Goal: Task Accomplishment & Management: Use online tool/utility

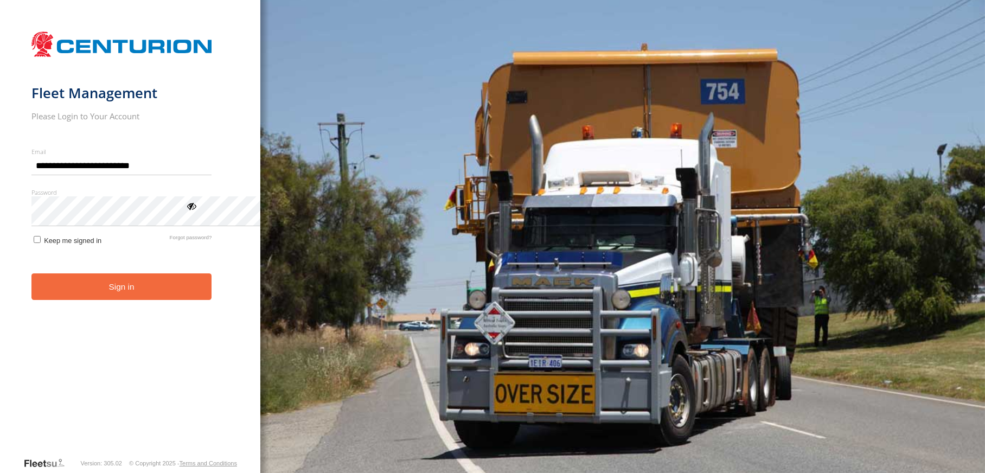
click at [189, 300] on button "Sign in" at bounding box center [121, 286] width 181 height 27
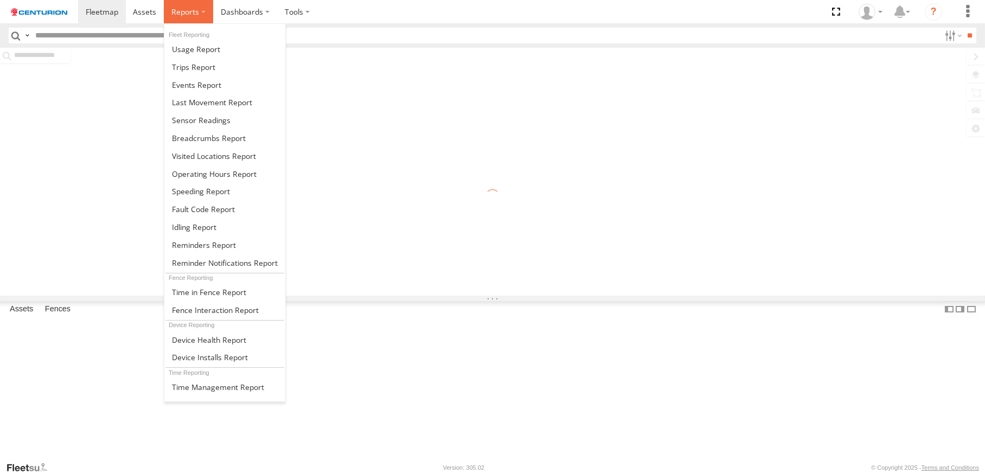
click at [213, 15] on label at bounding box center [188, 11] width 49 height 23
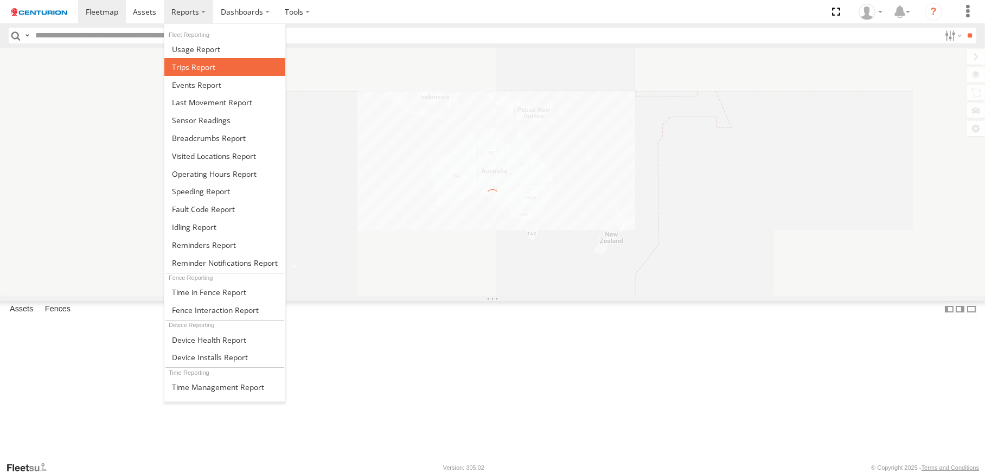
click at [215, 72] on span at bounding box center [193, 67] width 43 height 10
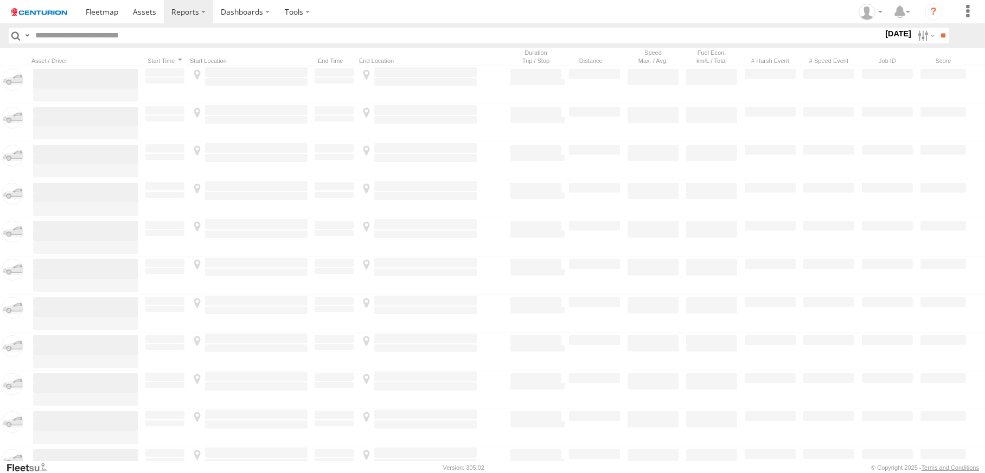
click at [98, 43] on input "text" at bounding box center [457, 36] width 852 height 16
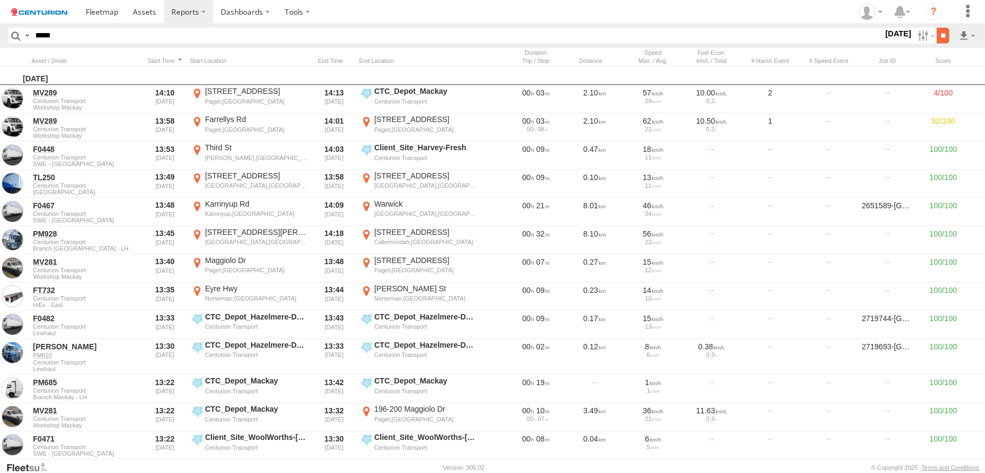
type input "*****"
click at [936, 43] on input "**" at bounding box center [942, 36] width 12 height 16
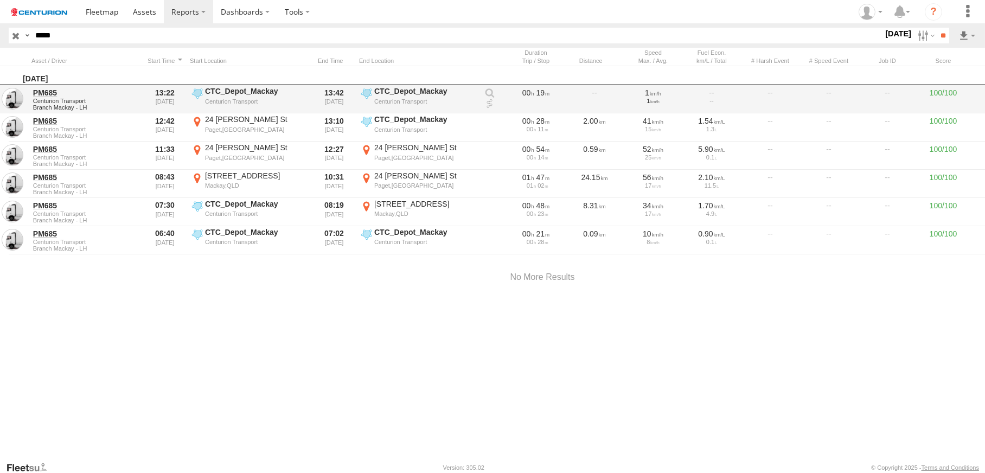
click at [490, 110] on link at bounding box center [489, 104] width 11 height 11
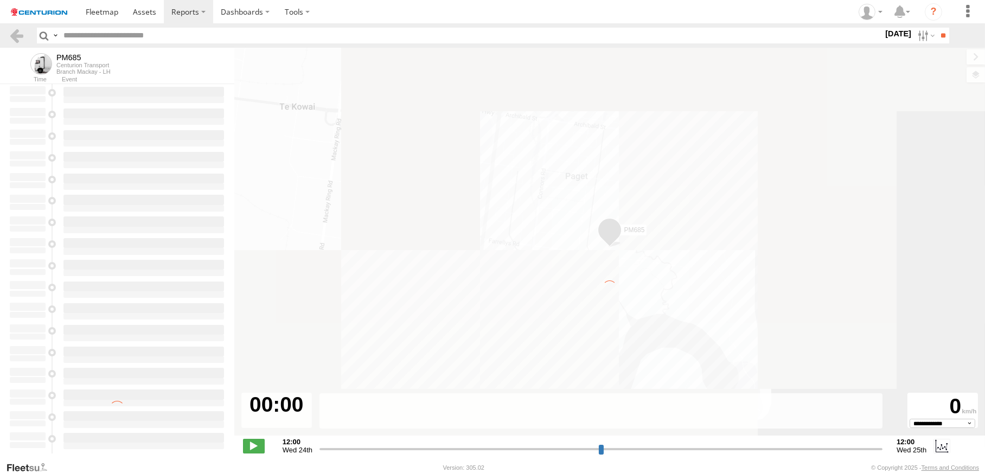
type input "**********"
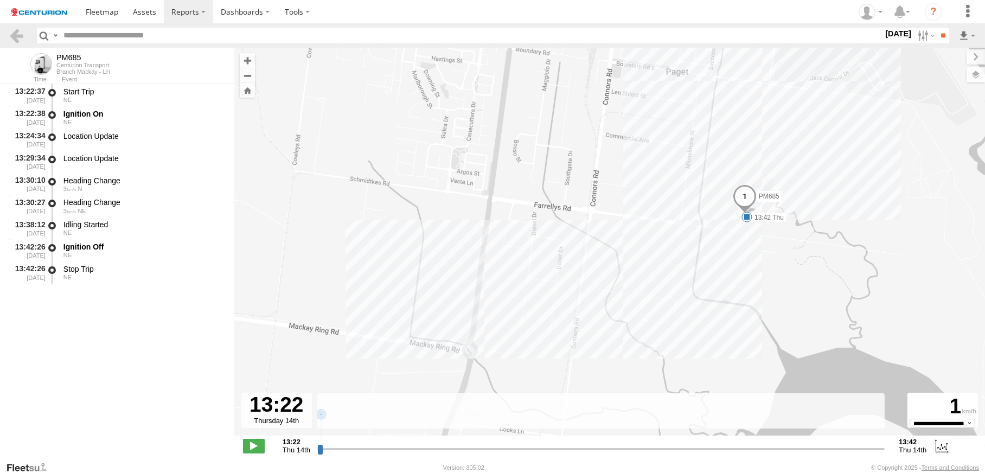
click at [752, 219] on span at bounding box center [746, 216] width 11 height 11
click at [647, 307] on div "PM685 13:42 Thu 13:42 Thu 14th Aug CTC_Depot_Mackay" at bounding box center [609, 247] width 750 height 399
click at [24, 43] on link at bounding box center [17, 36] width 16 height 16
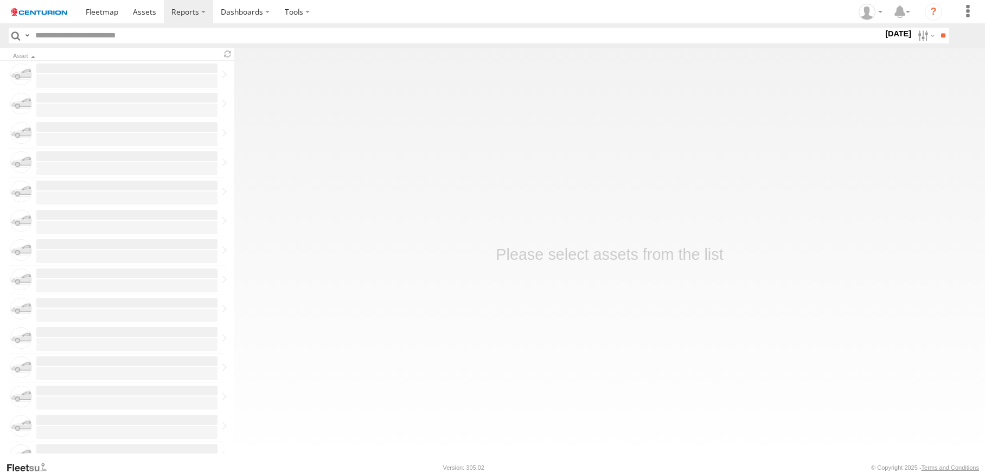
click at [78, 43] on input "text" at bounding box center [457, 36] width 852 height 16
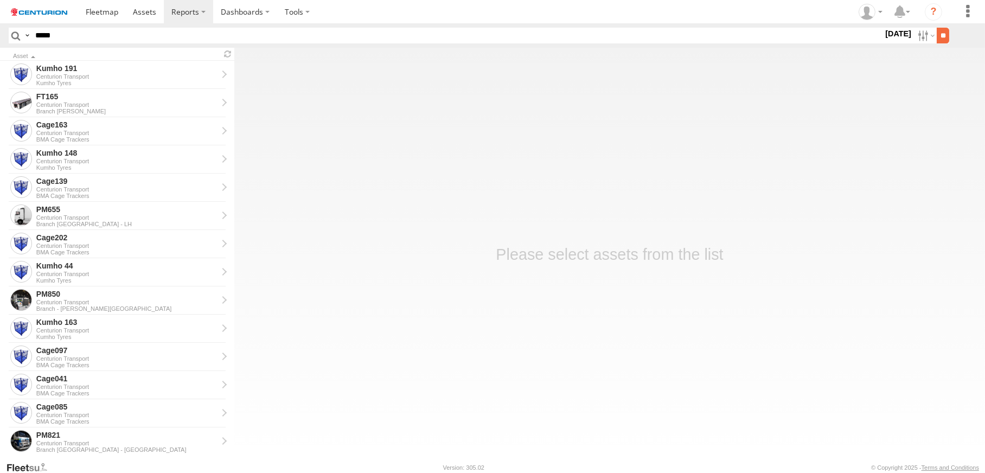
type input "*****"
click at [936, 40] on input "**" at bounding box center [942, 36] width 12 height 16
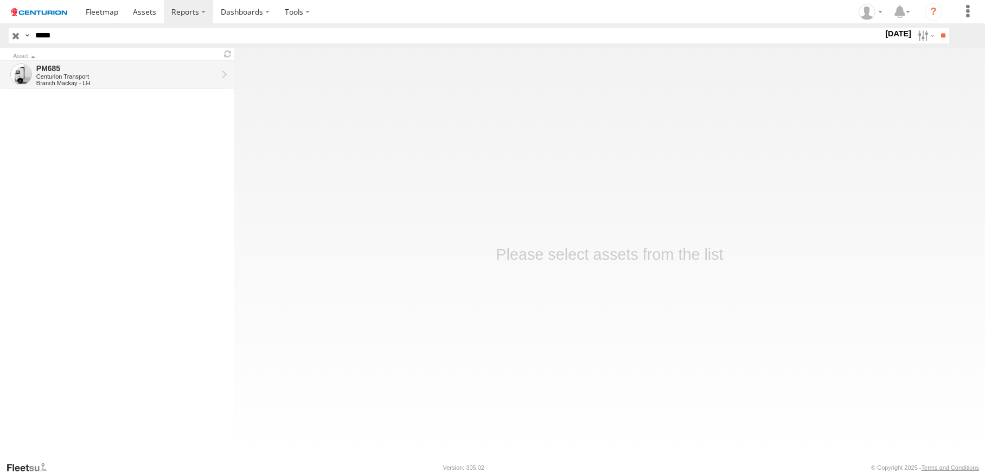
click at [234, 86] on link "PM685 Centurion Transport Branch Mackay - LH" at bounding box center [117, 75] width 234 height 28
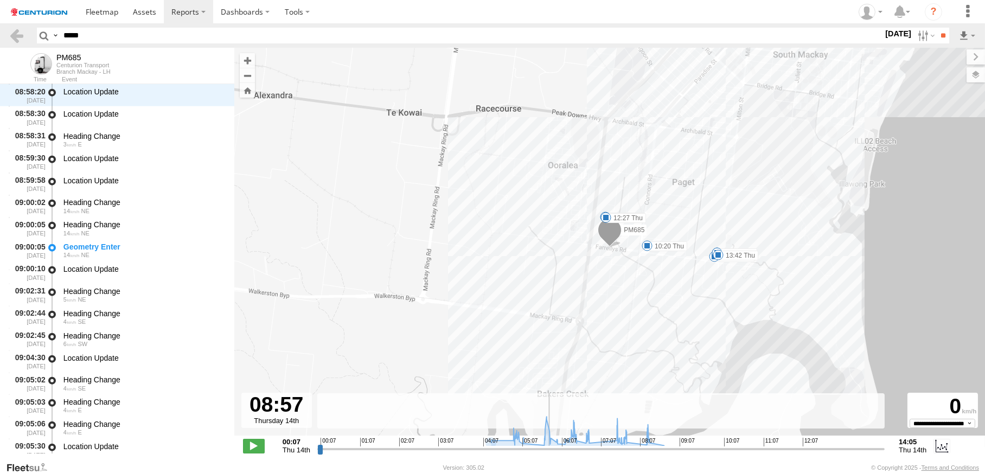
scroll to position [3988, 0]
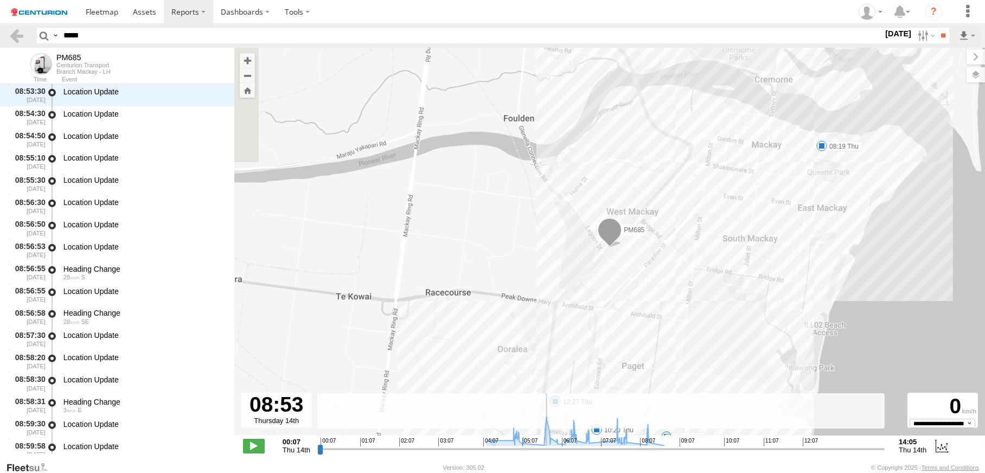
drag, startPoint x: 476, startPoint y: 447, endPoint x: 700, endPoint y: 449, distance: 224.5
click at [700, 449] on input "range" at bounding box center [600, 448] width 567 height 10
drag, startPoint x: 700, startPoint y: 449, endPoint x: 692, endPoint y: 449, distance: 8.7
click at [692, 449] on input "range" at bounding box center [600, 448] width 567 height 10
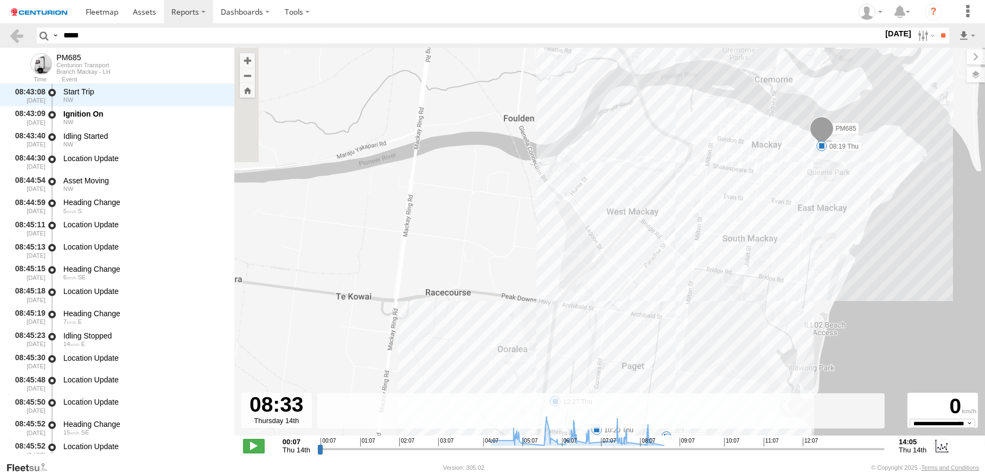
click at [827, 148] on span at bounding box center [821, 145] width 11 height 11
click at [692, 448] on input "range" at bounding box center [600, 448] width 567 height 10
click at [921, 194] on div "PM685 07:02 Thu 08:19 Thu 10:20 Thu 10:31 Thu 12:27 Thu 13:08 Thu 13:10 Thu 13:…" at bounding box center [609, 247] width 750 height 399
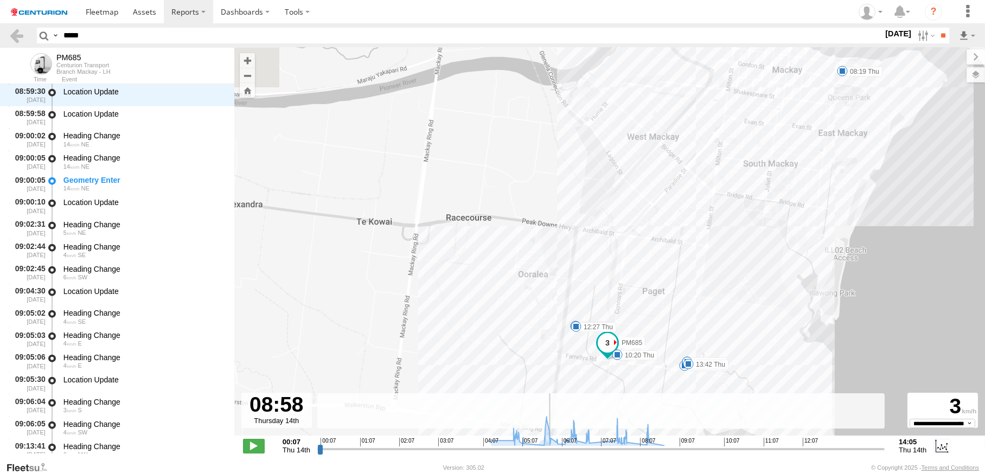
scroll to position [4519, 0]
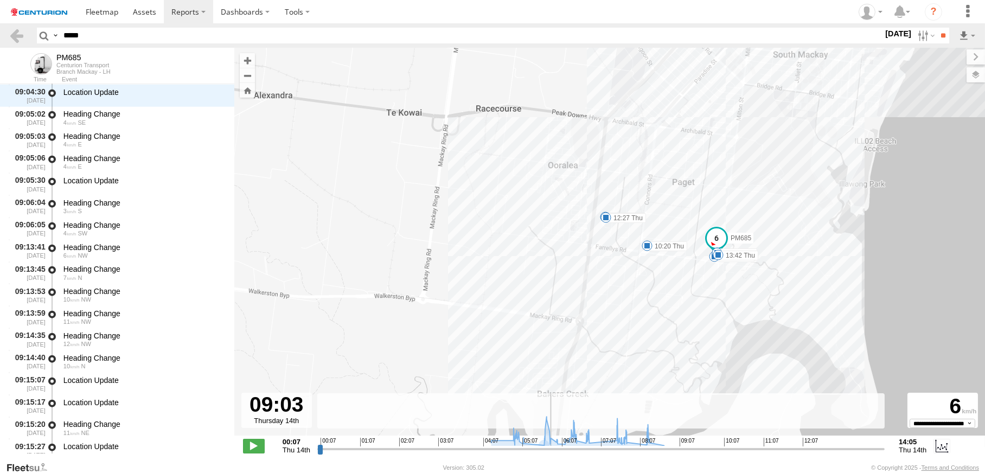
drag, startPoint x: 691, startPoint y: 448, endPoint x: 704, endPoint y: 448, distance: 13.6
click at [704, 448] on input "range" at bounding box center [600, 448] width 567 height 10
click at [723, 257] on span at bounding box center [717, 254] width 11 height 11
click at [830, 280] on div "PM685 07:02 Thu 08:19 Thu 10:20 Thu 10:31 Thu 12:27 Thu 13:08 Thu 13:10 Thu 13:…" at bounding box center [609, 247] width 750 height 399
click at [761, 288] on div "PM685 07:02 Thu 08:19 Thu 10:20 Thu 10:31 Thu 12:27 Thu 13:08 Thu 13:10 Thu 13:…" at bounding box center [609, 247] width 750 height 399
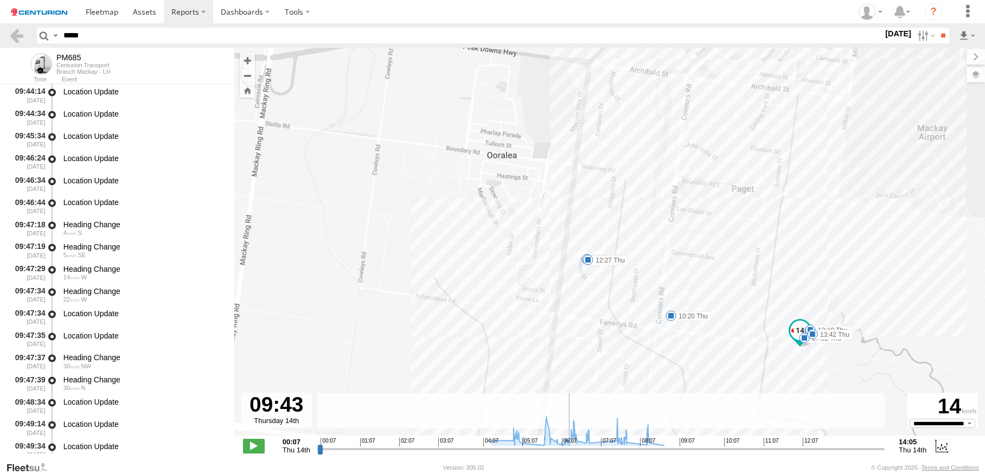
scroll to position [5605, 0]
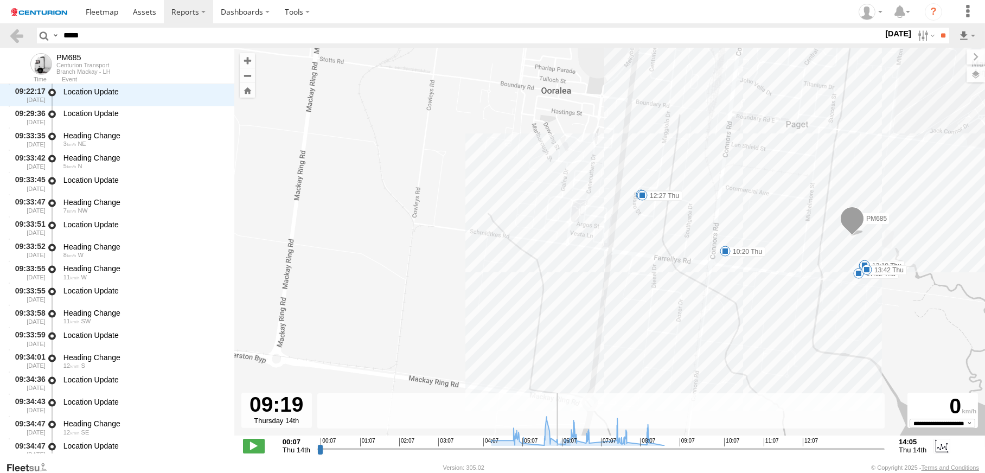
drag, startPoint x: 704, startPoint y: 448, endPoint x: 712, endPoint y: 447, distance: 8.2
click at [712, 447] on input "range" at bounding box center [600, 448] width 567 height 10
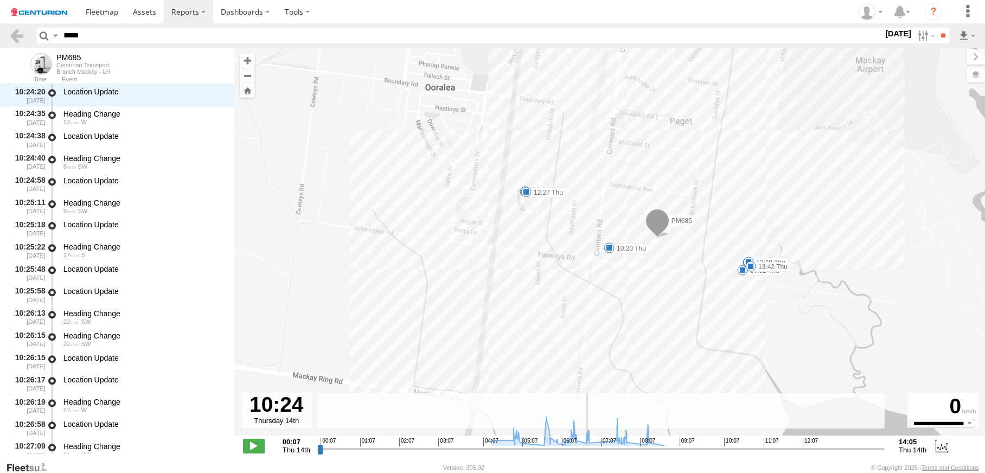
drag, startPoint x: 711, startPoint y: 446, endPoint x: 740, endPoint y: 439, distance: 29.1
click at [740, 443] on input "range" at bounding box center [600, 448] width 567 height 10
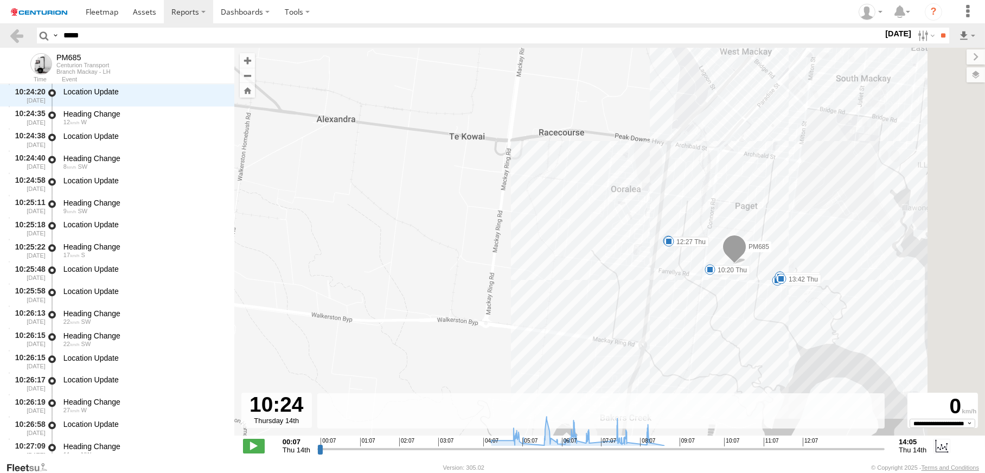
click at [715, 272] on span at bounding box center [709, 269] width 11 height 11
click at [737, 448] on input "range" at bounding box center [600, 448] width 567 height 10
click at [798, 295] on div "PM685 07:02 Thu 08:19 Thu 10:20 Thu 10:31 Thu 12:27 Thu 13:08 Thu 13:10 Thu 13:…" at bounding box center [609, 247] width 750 height 399
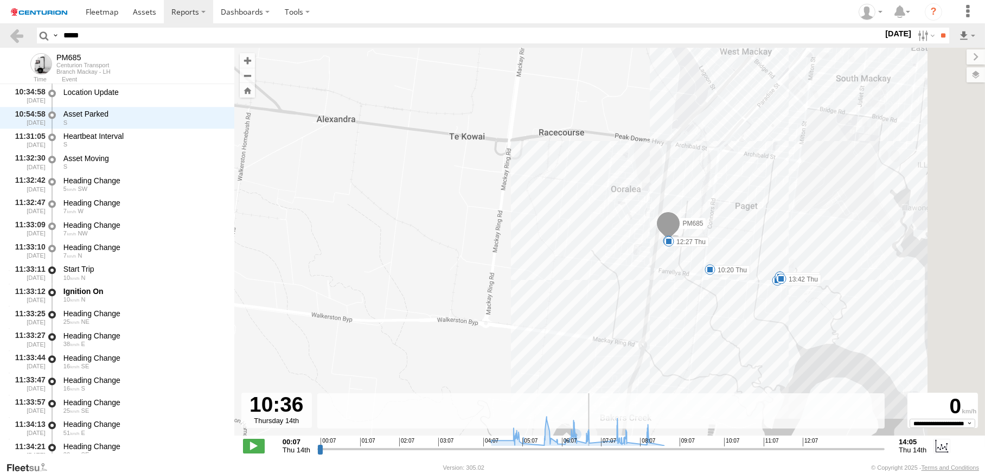
scroll to position [9127, 0]
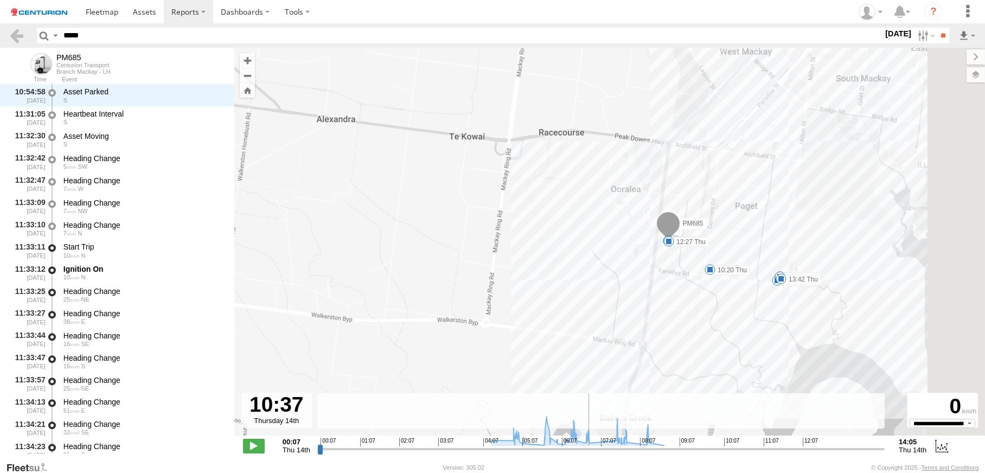
drag, startPoint x: 739, startPoint y: 442, endPoint x: 745, endPoint y: 442, distance: 6.0
click at [745, 443] on input "range" at bounding box center [600, 448] width 567 height 10
click at [674, 243] on span at bounding box center [668, 241] width 11 height 11
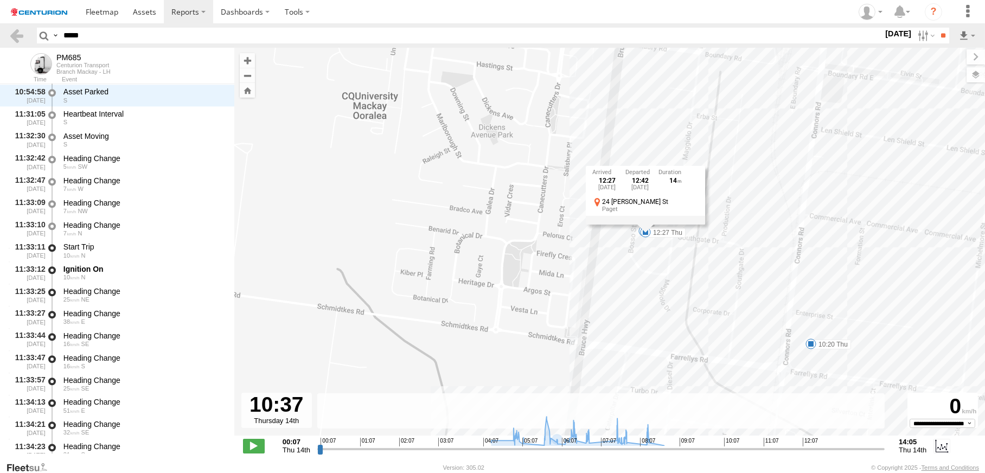
drag, startPoint x: 761, startPoint y: 228, endPoint x: 723, endPoint y: 317, distance: 96.0
click at [723, 317] on div "PM685 07:02 Thu 08:19 Thu 10:20 Thu 10:31 Thu 12:27 Thu 13:08 Thu 13:10 Thu 13:…" at bounding box center [609, 247] width 750 height 399
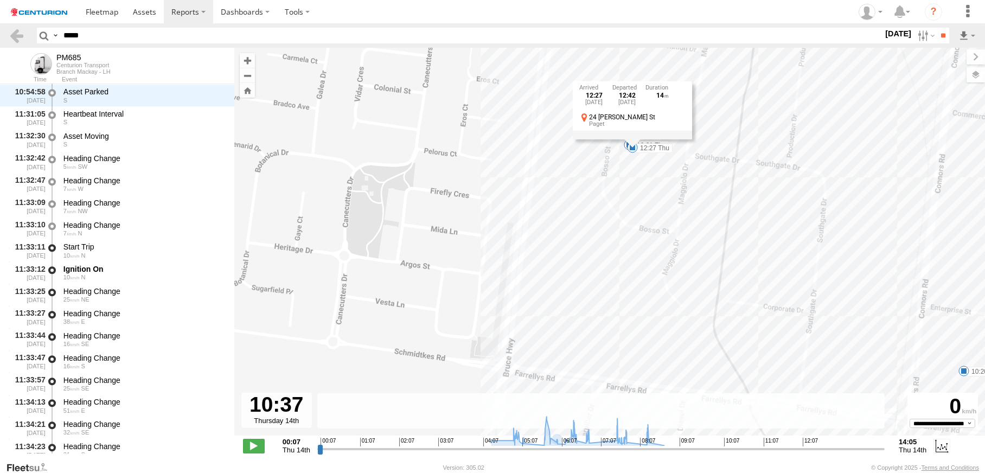
click at [682, 222] on div "PM685 07:02 Thu 08:19 Thu 10:20 Thu 10:31 Thu 12:27 Thu 13:08 Thu 13:10 Thu 13:…" at bounding box center [609, 247] width 750 height 399
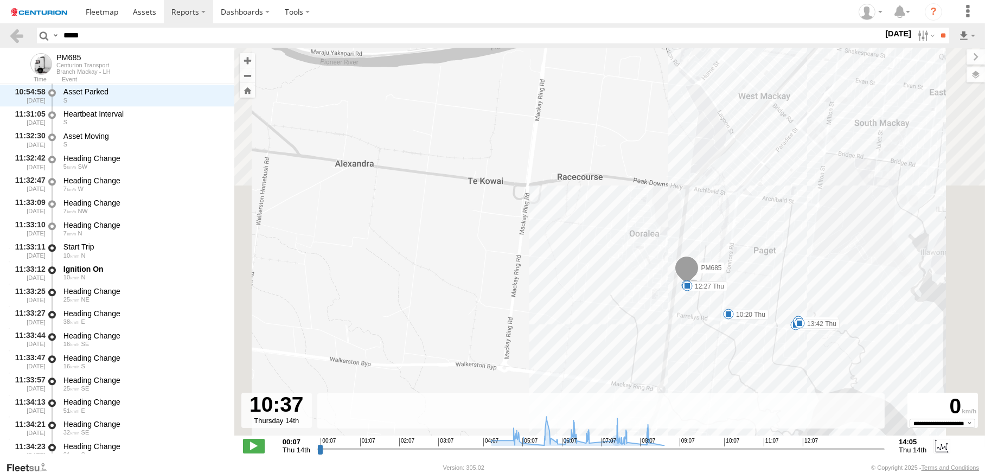
click at [734, 315] on span at bounding box center [728, 313] width 11 height 11
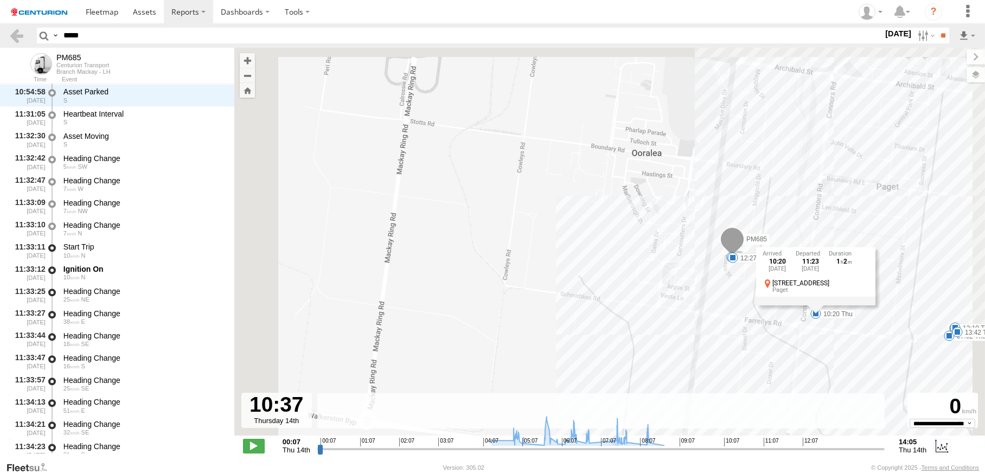
click at [834, 355] on div "PM685 07:02 Thu 08:19 Thu 10:20 Thu 10:31 Thu 12:27 Thu 13:08 Thu 13:10 Thu 13:…" at bounding box center [609, 247] width 750 height 399
click at [738, 262] on span at bounding box center [732, 257] width 11 height 11
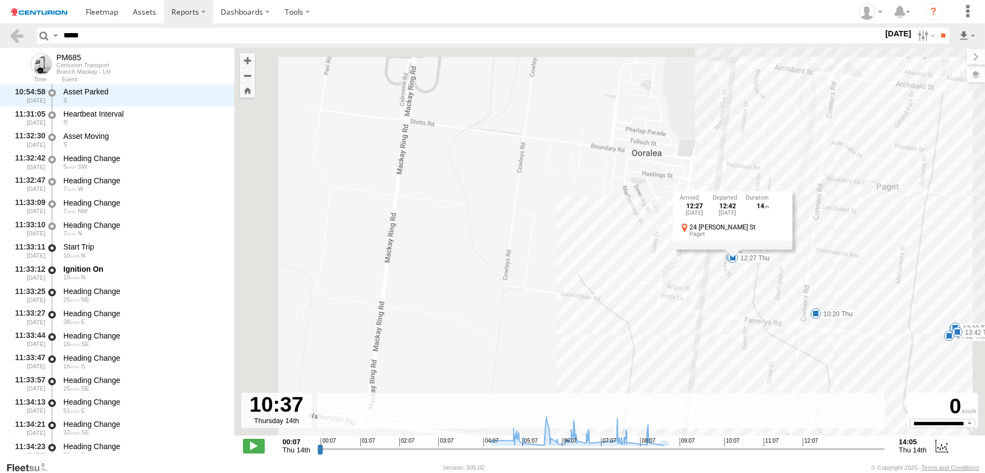
click at [833, 353] on div "PM685 07:02 Thu 08:19 Thu 10:20 Thu 10:31 Thu 12:27 Thu 13:08 Thu 13:10 Thu 13:…" at bounding box center [609, 247] width 750 height 399
click at [821, 319] on span at bounding box center [815, 313] width 11 height 11
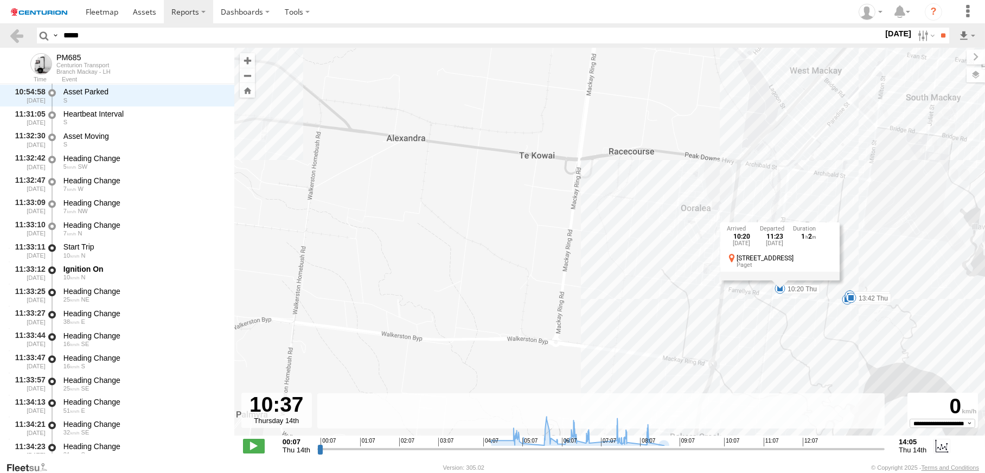
click at [876, 332] on div "PM685 07:02 Thu 08:19 Thu 10:20 Thu 10:31 Thu 12:27 Thu 13:08 Thu 13:10 Thu 13:…" at bounding box center [609, 247] width 750 height 399
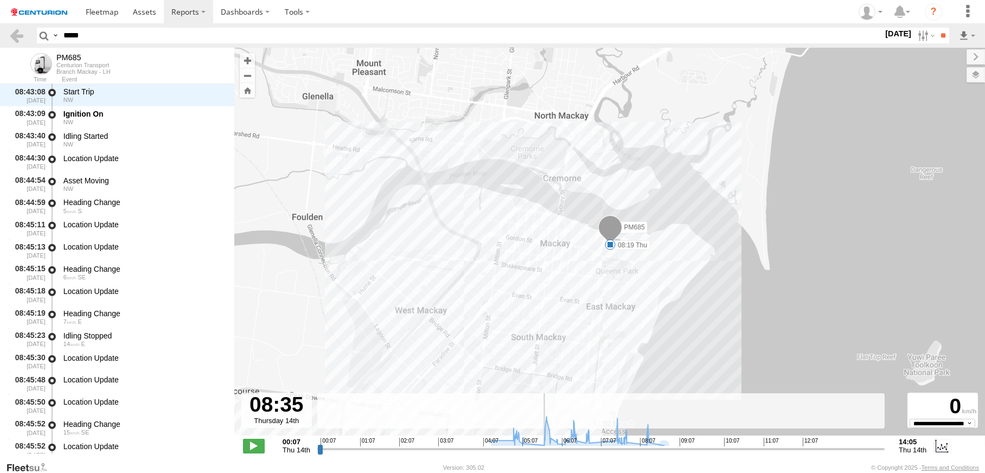
drag, startPoint x: 750, startPoint y: 446, endPoint x: 692, endPoint y: 450, distance: 58.1
click at [692, 450] on input "range" at bounding box center [600, 448] width 567 height 10
click at [615, 247] on span at bounding box center [610, 244] width 11 height 11
click at [729, 270] on div "PM685 07:02 Thu 08:19 Thu 10:20 Thu 10:31 Thu 12:27 Thu 13:08 Thu 13:10 Thu 13:…" at bounding box center [609, 247] width 750 height 399
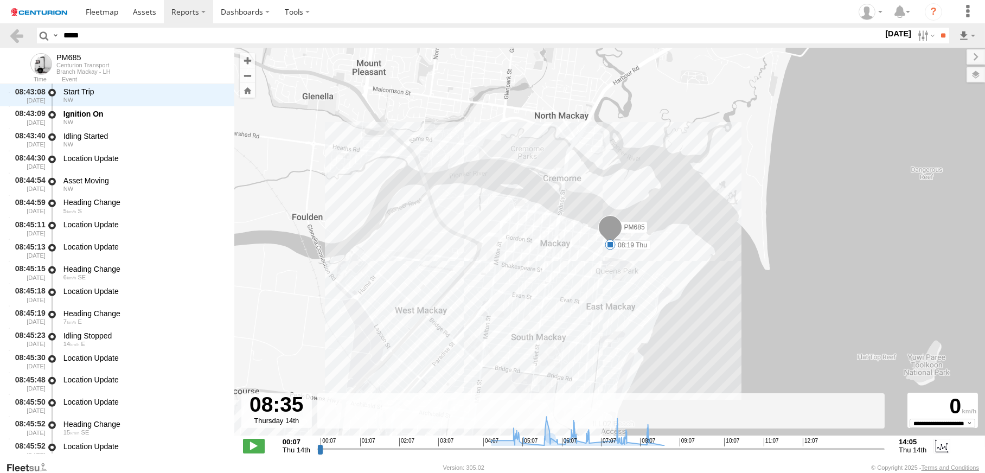
click at [615, 249] on span at bounding box center [610, 244] width 11 height 11
click at [749, 277] on div "PM685 07:02 Thu 08:19 Thu 10:20 Thu 10:31 Thu 12:27 Thu 13:08 Thu 13:10 Thu 13:…" at bounding box center [609, 247] width 750 height 399
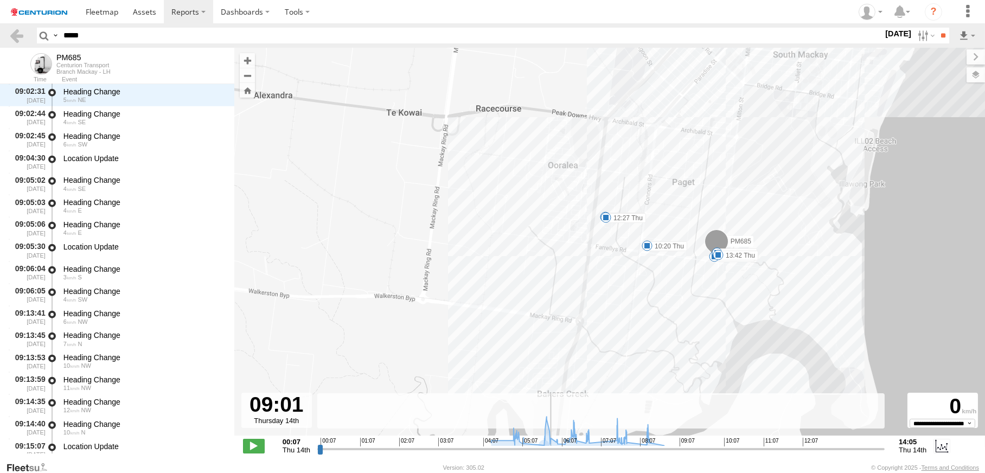
scroll to position [4519, 0]
drag, startPoint x: 693, startPoint y: 446, endPoint x: 705, endPoint y: 446, distance: 11.9
click at [705, 446] on input "range" at bounding box center [600, 448] width 567 height 10
drag, startPoint x: 706, startPoint y: 450, endPoint x: 721, endPoint y: 450, distance: 14.1
click at [721, 450] on input "range" at bounding box center [600, 448] width 567 height 10
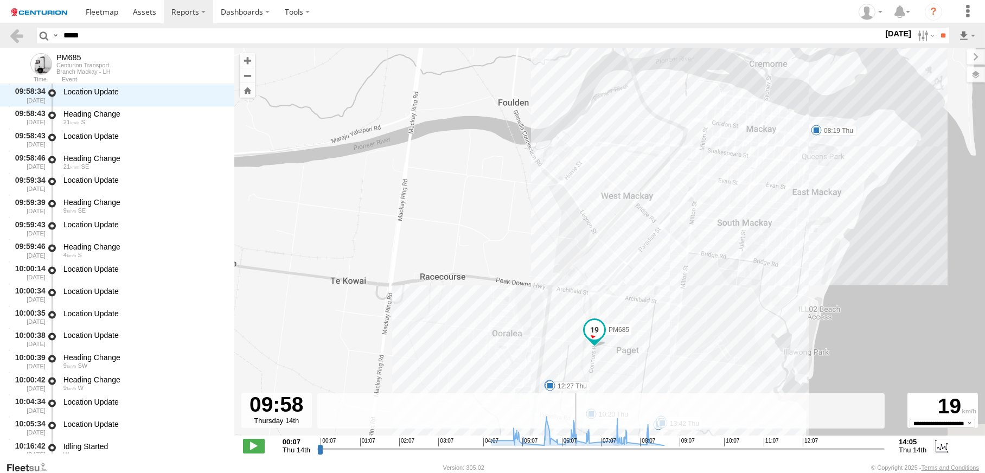
scroll to position [7443, 0]
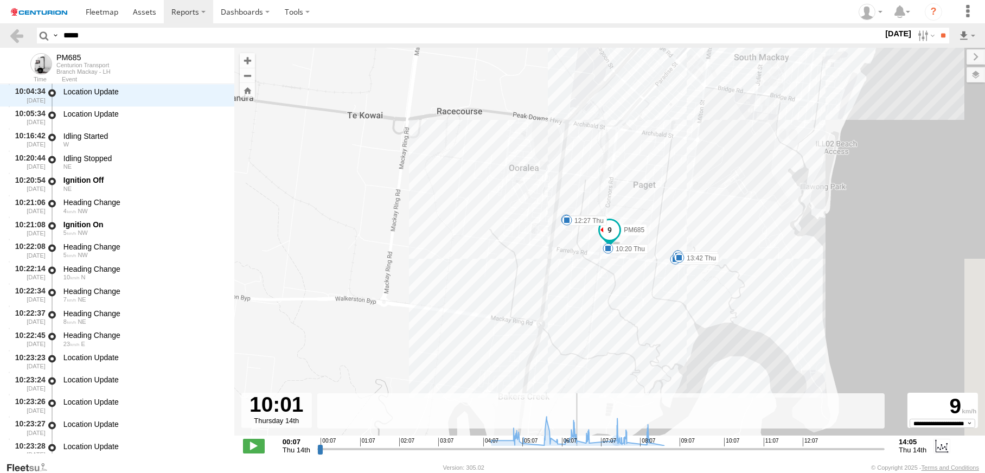
drag, startPoint x: 720, startPoint y: 449, endPoint x: 730, endPoint y: 449, distance: 9.8
click at [730, 449] on input "range" at bounding box center [600, 448] width 567 height 10
click at [613, 252] on span at bounding box center [607, 248] width 11 height 11
click at [808, 239] on div "PM685 07:02 Thu 08:19 Thu 10:20 Thu 10:31 Thu 12:27 Thu 13:08 Thu 13:10 Thu 13:…" at bounding box center [609, 247] width 750 height 399
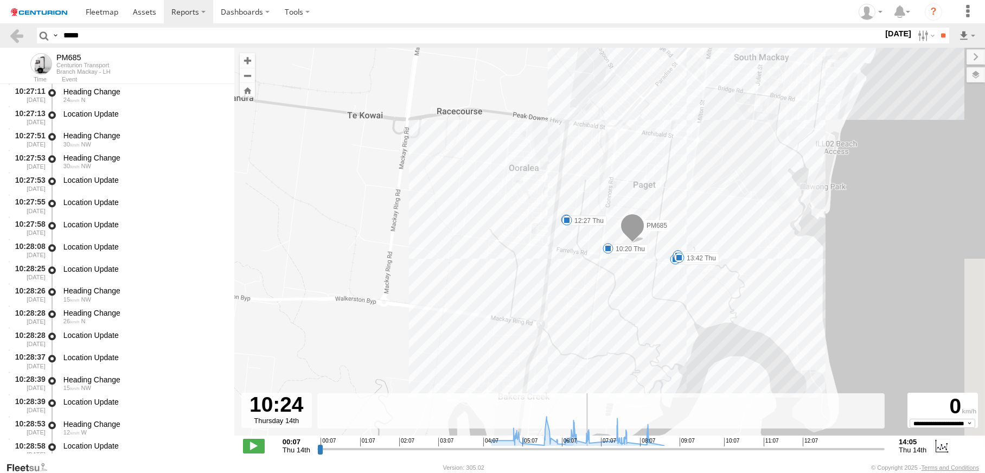
scroll to position [8618, 0]
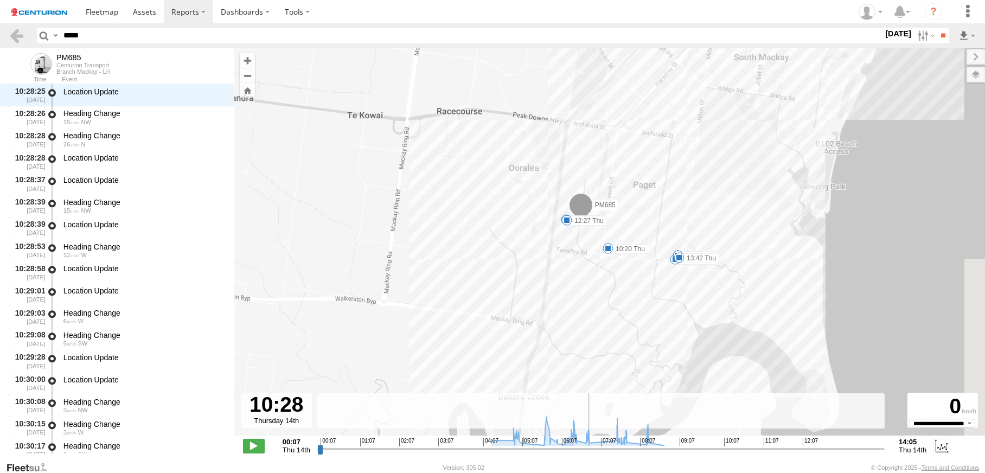
click at [741, 443] on input "range" at bounding box center [600, 448] width 567 height 10
click at [572, 224] on span at bounding box center [566, 220] width 11 height 11
click at [682, 316] on div "PM685 07:02 Thu 08:19 Thu 10:20 Thu 10:31 Thu 12:27 Thu 13:08 Thu 13:10 Thu 13:…" at bounding box center [609, 247] width 750 height 399
drag, startPoint x: 739, startPoint y: 443, endPoint x: 769, endPoint y: 441, distance: 30.4
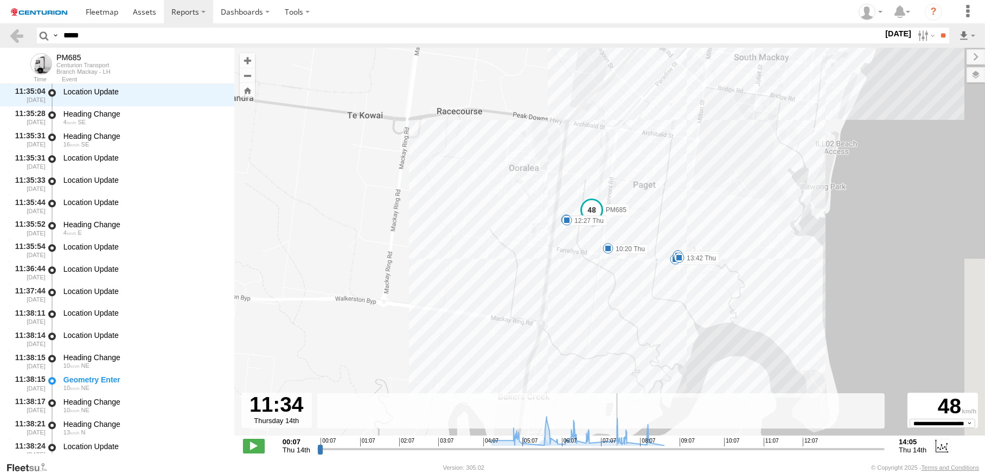
click at [769, 443] on input "range" at bounding box center [600, 448] width 567 height 10
click at [613, 254] on span at bounding box center [607, 248] width 11 height 11
click at [689, 288] on div "PM685 07:02 Thu 08:19 Thu 10:20 Thu 10:31 Thu 12:27 Thu 13:08 Thu 13:10 Thu 13:…" at bounding box center [609, 247] width 750 height 399
click at [572, 223] on span at bounding box center [566, 220] width 11 height 11
click at [613, 254] on span at bounding box center [607, 248] width 11 height 11
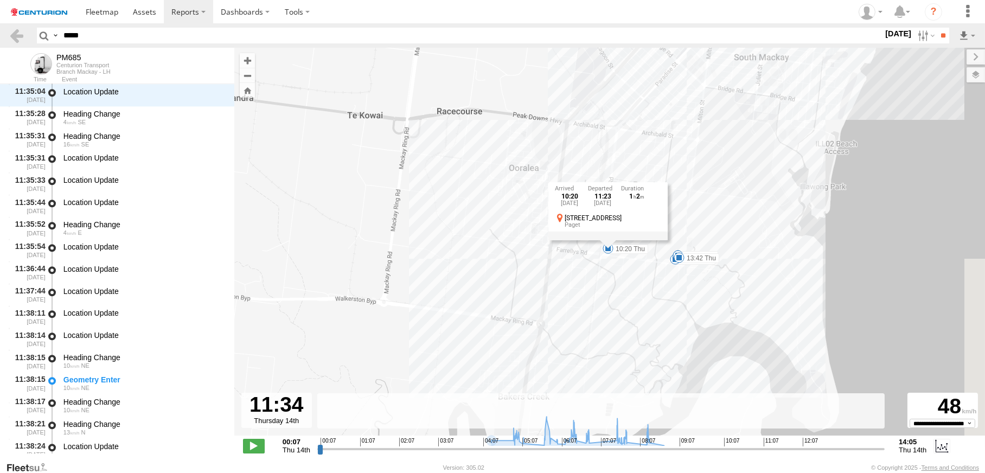
click at [699, 278] on div "PM685 07:02 Thu 08:19 Thu 10:20 Thu 10:31 Thu 12:27 Thu 13:08 Thu 13:10 Thu 13:…" at bounding box center [609, 247] width 750 height 399
click at [572, 225] on span at bounding box center [566, 220] width 11 height 11
click at [808, 245] on div "PM685 07:02 Thu 08:19 Thu 10:20 Thu 10:31 Thu 12:27 Thu 13:08 Thu 13:10 Thu 13:…" at bounding box center [609, 247] width 750 height 399
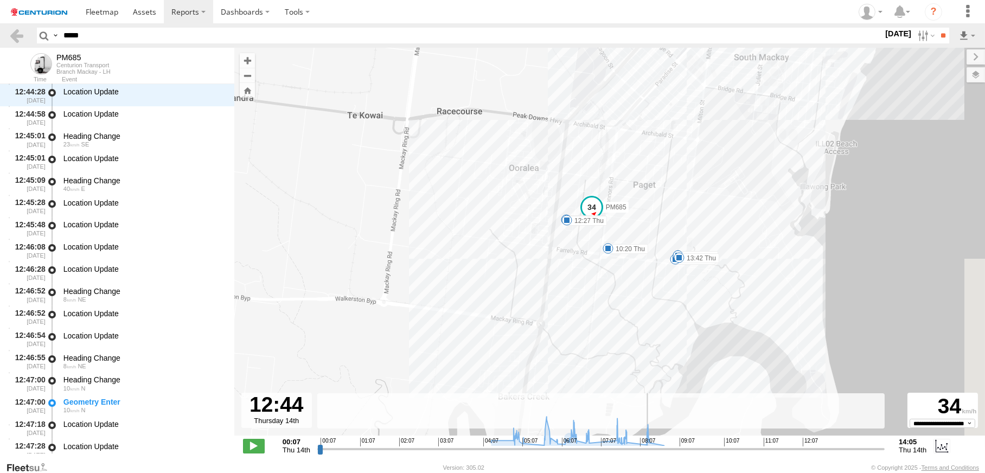
scroll to position [13513, 0]
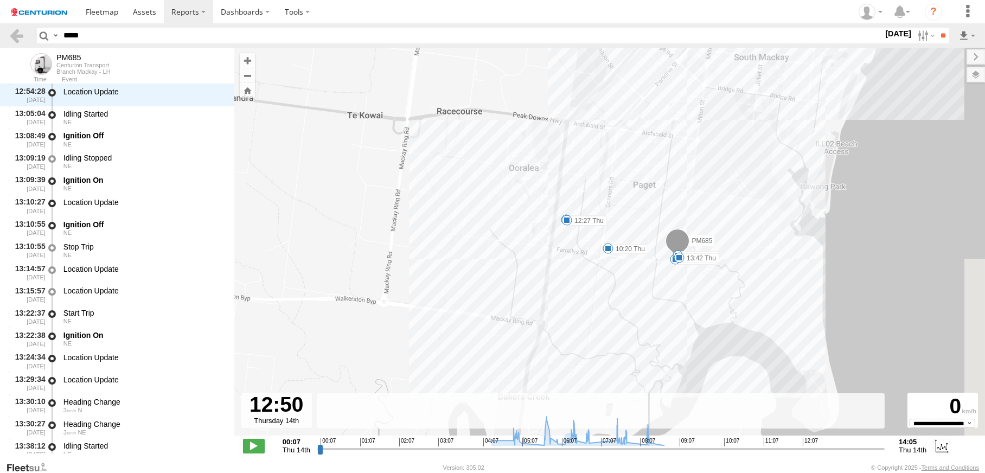
drag, startPoint x: 770, startPoint y: 443, endPoint x: 802, endPoint y: 438, distance: 32.4
type input "**********"
click at [802, 443] on input "range" at bounding box center [600, 448] width 567 height 10
click at [684, 259] on span at bounding box center [678, 257] width 11 height 11
click at [696, 285] on div "PM685 07:02 Thu 08:19 Thu 10:20 Thu 10:31 Thu 12:27 Thu 13:08 Thu 13:10 Thu 13:…" at bounding box center [609, 247] width 750 height 399
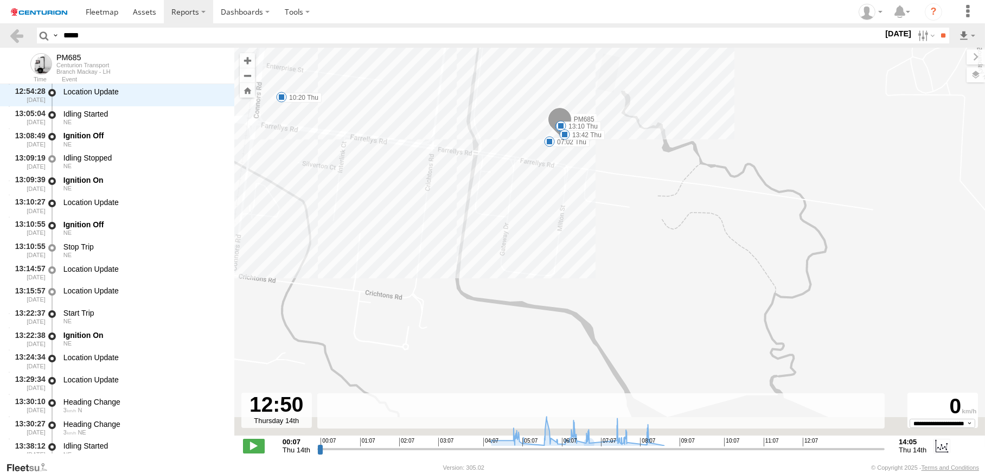
drag, startPoint x: 749, startPoint y: 239, endPoint x: 773, endPoint y: 10, distance: 230.6
click at [773, 10] on body "?" at bounding box center [492, 236] width 985 height 473
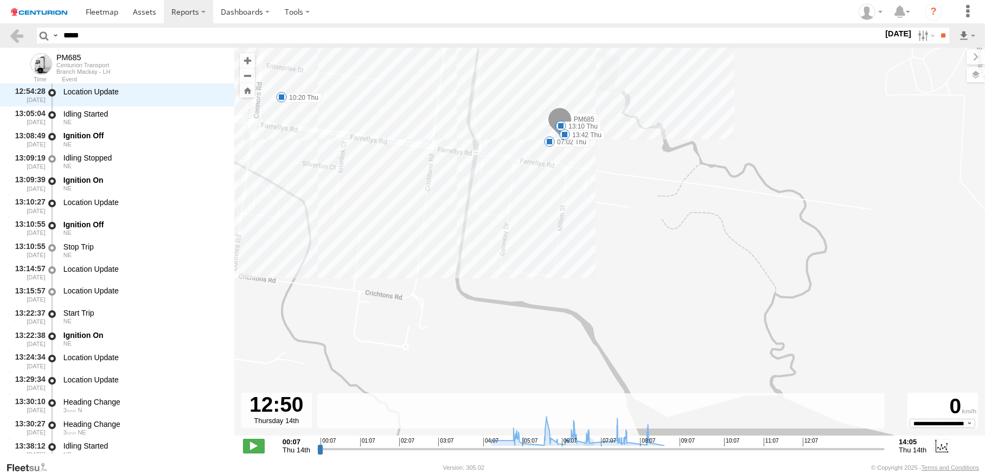
click at [566, 130] on span at bounding box center [560, 125] width 11 height 11
click at [657, 221] on div "PM685 07:02 Thu 08:19 Thu 10:20 Thu 10:31 Thu 12:27 Thu 13:08 Thu 13:10 Thu 13:…" at bounding box center [609, 247] width 750 height 399
click at [471, 255] on div "PM685 07:02 Thu 08:19 Thu 10:20 Thu 10:31 Thu 12:27 Thu 13:08 Thu 13:10 Thu 13:…" at bounding box center [609, 247] width 750 height 399
